Goal: Transaction & Acquisition: Download file/media

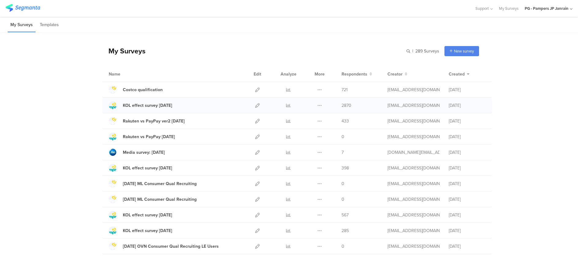
click at [282, 102] on div at bounding box center [289, 104] width 18 height 15
click at [286, 103] on icon at bounding box center [288, 105] width 5 height 5
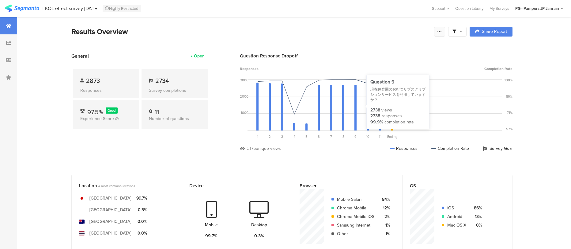
click at [442, 29] on div at bounding box center [439, 32] width 11 height 10
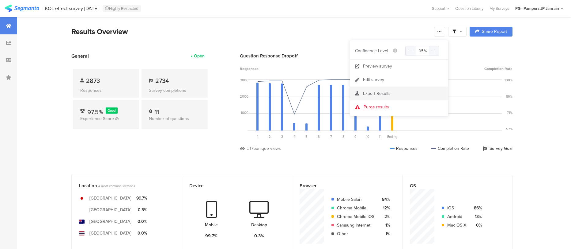
click at [412, 92] on div "Export Results" at bounding box center [399, 93] width 98 height 6
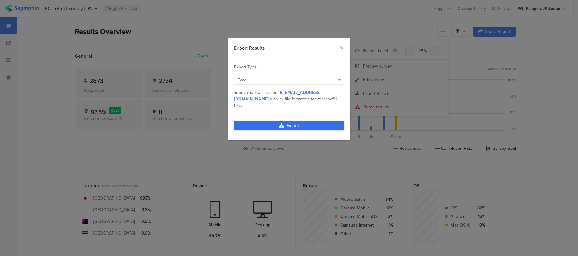
click at [254, 121] on link "Export" at bounding box center [289, 126] width 110 height 10
